Goal: Information Seeking & Learning: Find specific fact

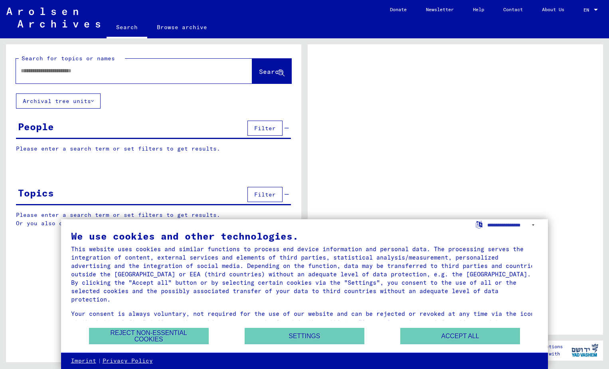
click at [39, 72] on input "text" at bounding box center [127, 71] width 212 height 8
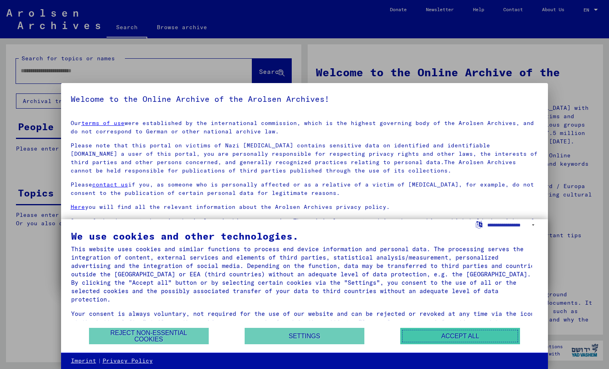
click at [446, 337] on button "Accept all" at bounding box center [460, 336] width 120 height 16
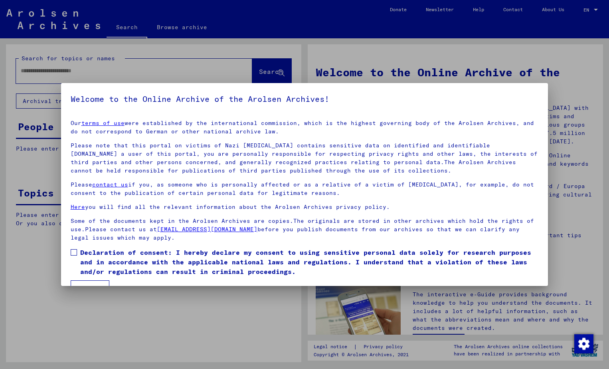
click at [101, 69] on div at bounding box center [304, 184] width 609 height 369
click at [32, 71] on div at bounding box center [304, 184] width 609 height 369
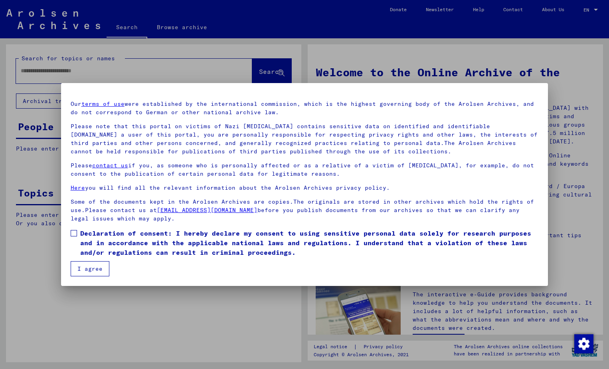
click at [93, 270] on button "I agree" at bounding box center [90, 268] width 39 height 15
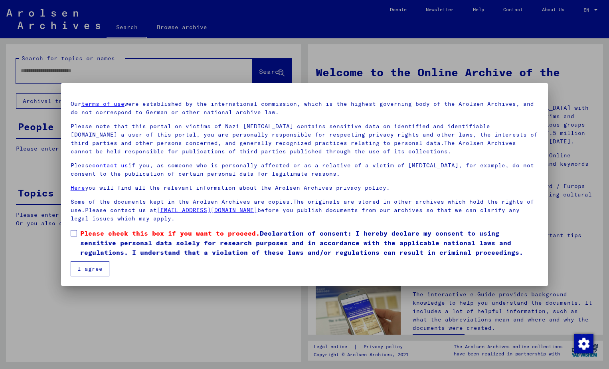
click at [75, 236] on span at bounding box center [74, 233] width 6 height 6
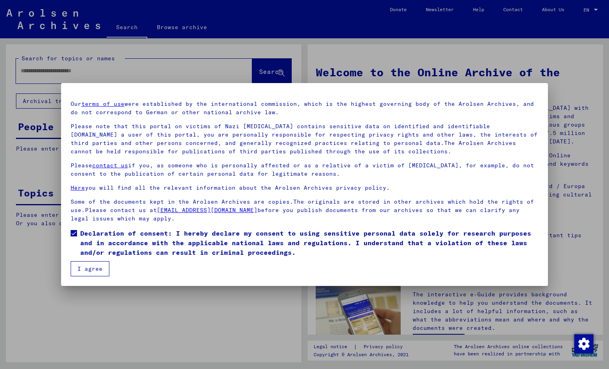
click at [83, 273] on button "I agree" at bounding box center [90, 268] width 39 height 15
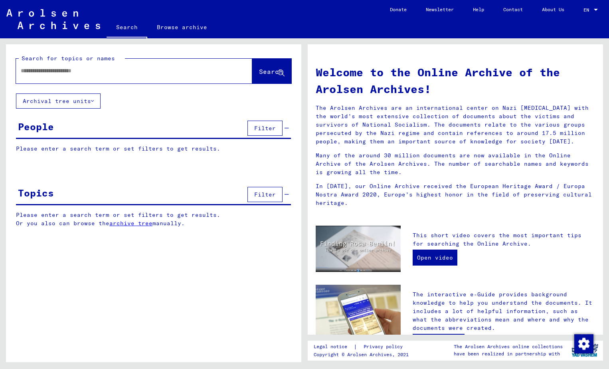
click at [32, 71] on input "text" at bounding box center [125, 71] width 208 height 8
type input "**********"
click at [264, 74] on span "Search" at bounding box center [271, 71] width 24 height 8
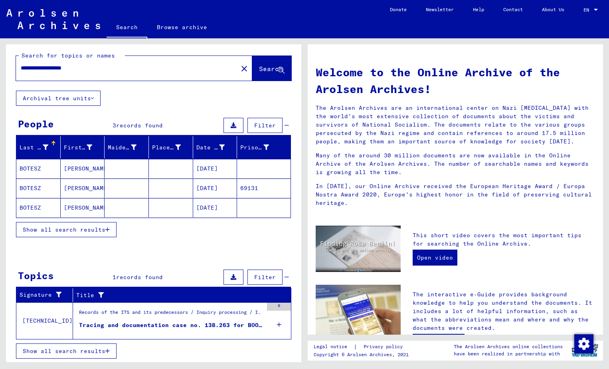
scroll to position [4, 0]
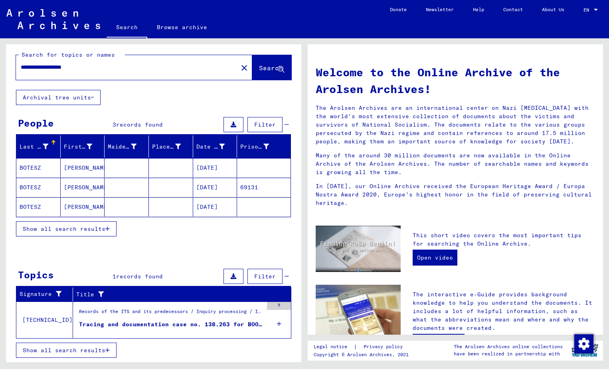
click at [242, 186] on mat-cell "69131" at bounding box center [264, 187] width 54 height 19
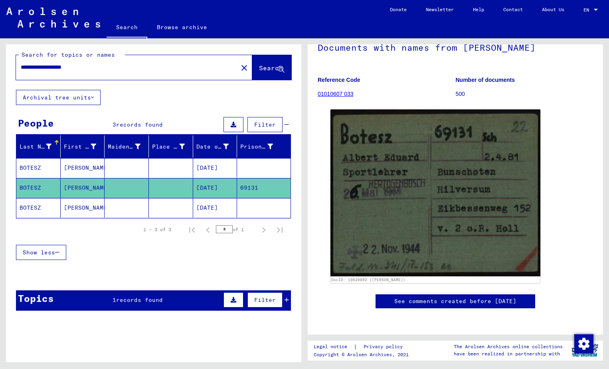
scroll to position [62, 0]
click at [214, 168] on mat-cell "[DATE]" at bounding box center [215, 168] width 44 height 20
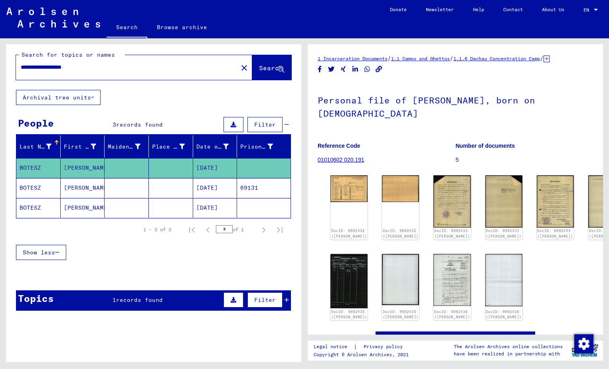
click at [213, 210] on mat-cell "[DATE]" at bounding box center [215, 208] width 44 height 20
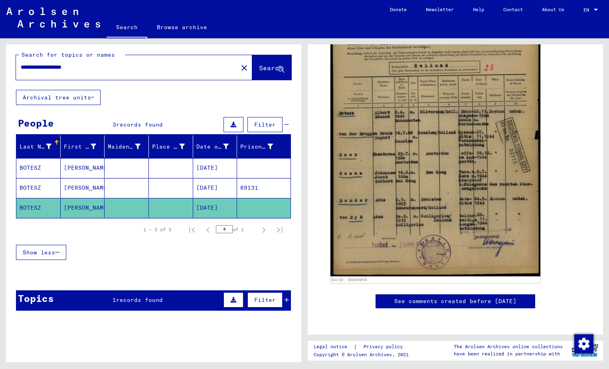
scroll to position [280, 0]
click at [73, 164] on mat-cell "[PERSON_NAME]" at bounding box center [83, 168] width 44 height 20
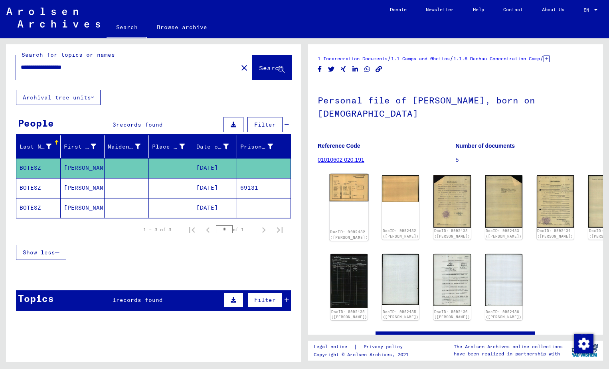
click at [341, 184] on img at bounding box center [349, 188] width 39 height 28
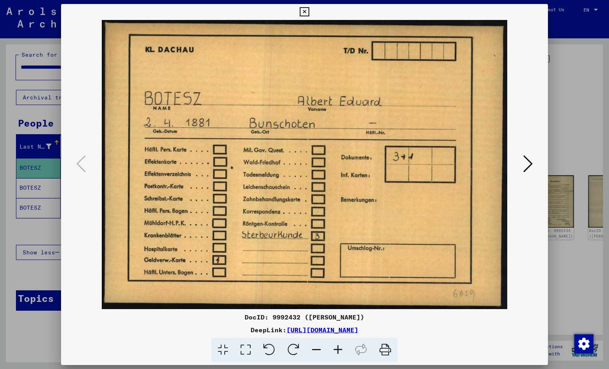
click at [341, 184] on img at bounding box center [304, 164] width 433 height 289
click at [527, 161] on icon at bounding box center [528, 163] width 10 height 19
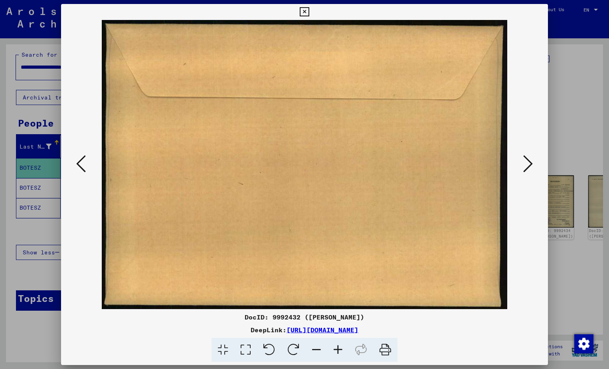
click at [527, 161] on icon at bounding box center [528, 163] width 10 height 19
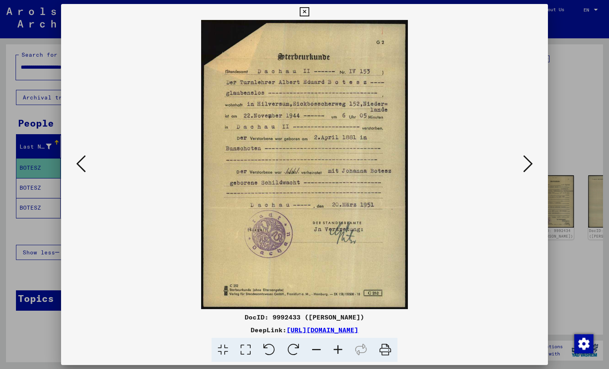
click at [528, 161] on icon at bounding box center [528, 163] width 10 height 19
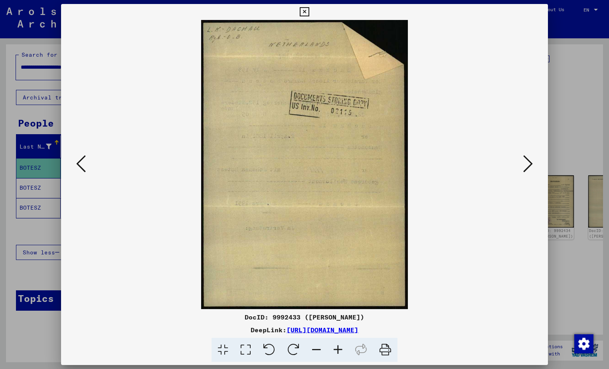
click at [80, 162] on icon at bounding box center [81, 163] width 10 height 19
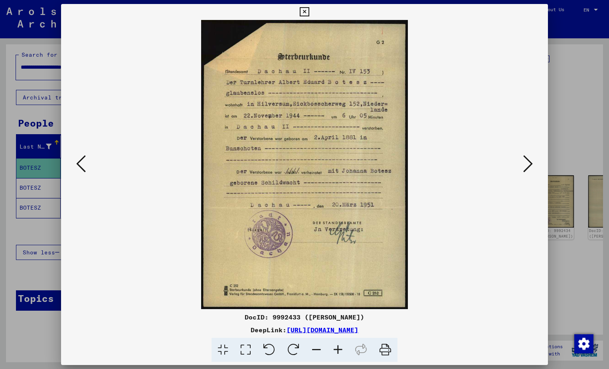
click at [529, 162] on icon at bounding box center [528, 163] width 10 height 19
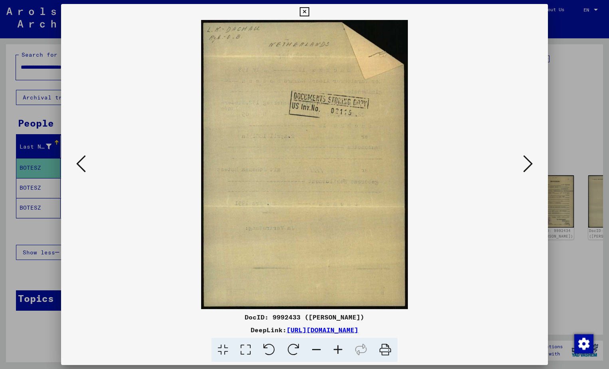
click at [530, 163] on icon at bounding box center [528, 163] width 10 height 19
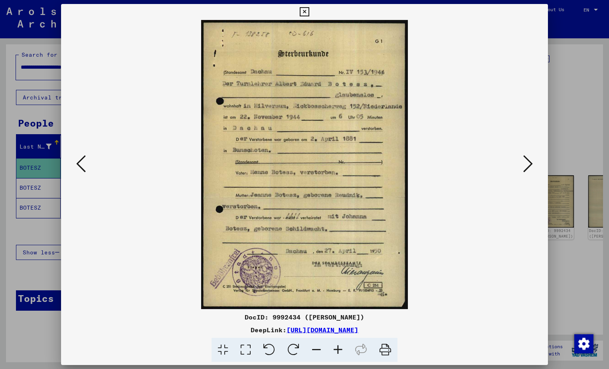
click at [530, 163] on icon at bounding box center [528, 163] width 10 height 19
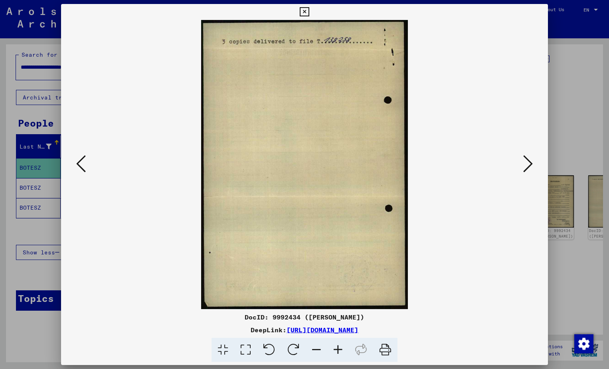
click at [530, 161] on icon at bounding box center [528, 163] width 10 height 19
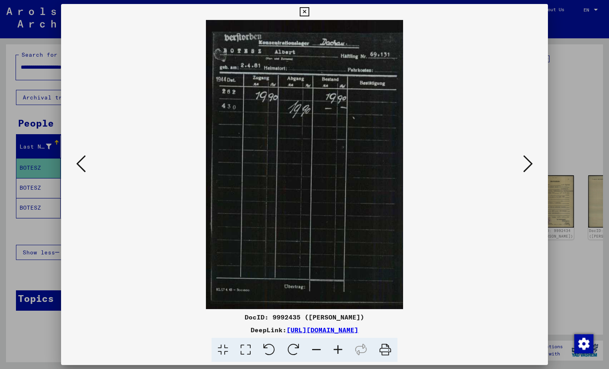
click at [527, 162] on icon at bounding box center [528, 163] width 10 height 19
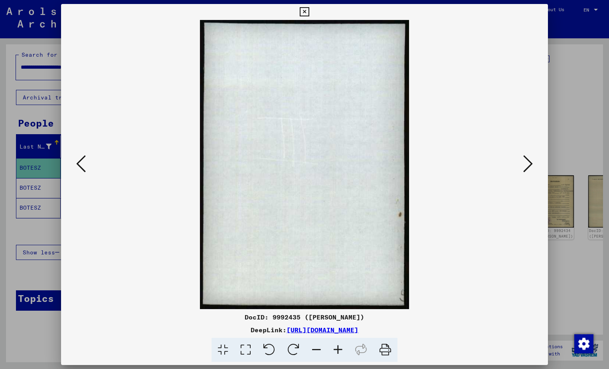
click at [527, 162] on icon at bounding box center [528, 163] width 10 height 19
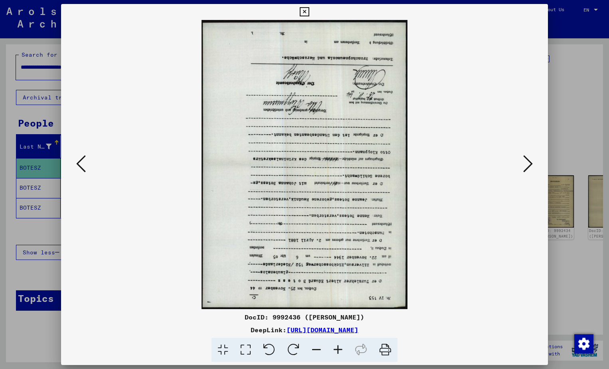
click at [289, 349] on icon at bounding box center [294, 350] width 24 height 24
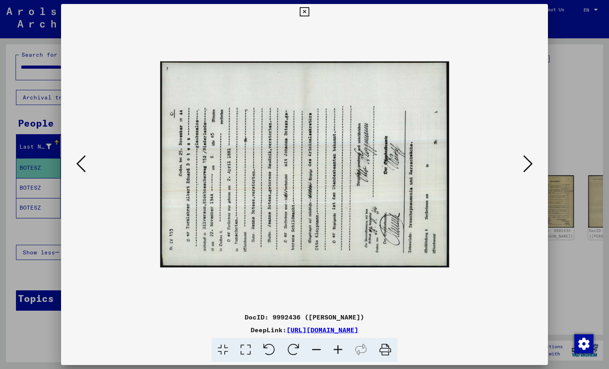
click at [292, 348] on icon at bounding box center [294, 350] width 24 height 24
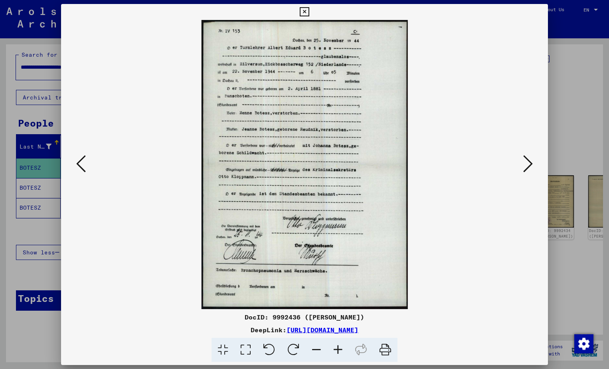
click at [528, 161] on icon at bounding box center [528, 163] width 10 height 19
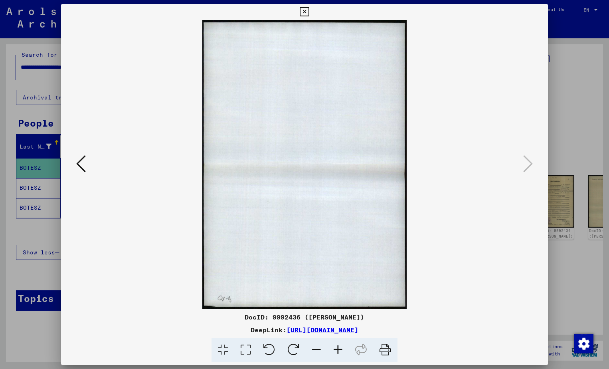
click at [587, 131] on div at bounding box center [304, 184] width 609 height 369
